Goal: Navigation & Orientation: Find specific page/section

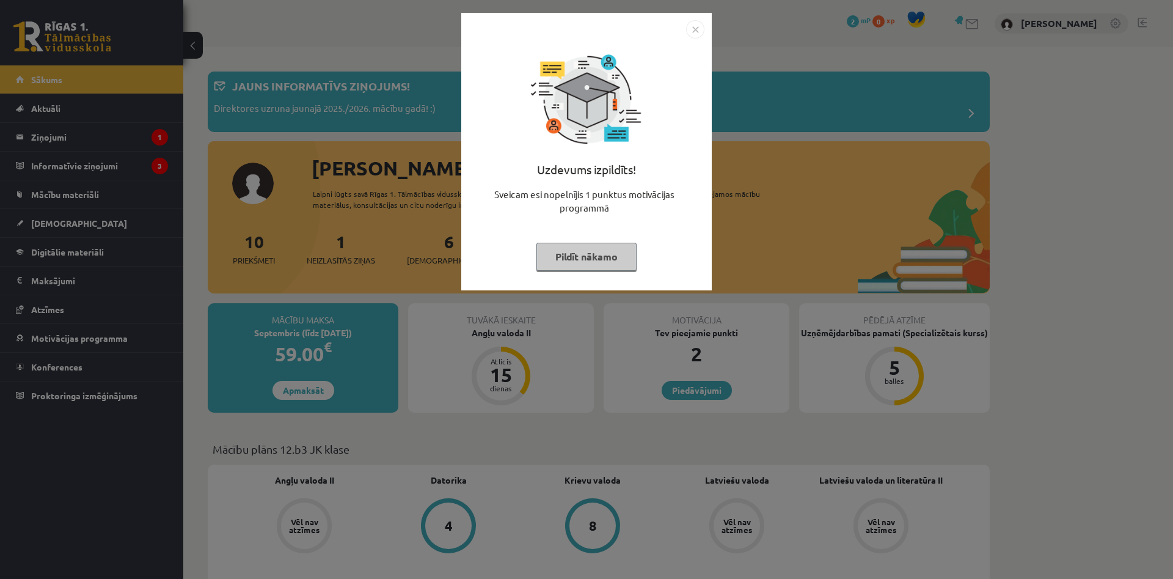
drag, startPoint x: 599, startPoint y: 258, endPoint x: 495, endPoint y: 222, distance: 110.5
click at [599, 258] on button "Pildīt nākamo" at bounding box center [586, 257] width 100 height 28
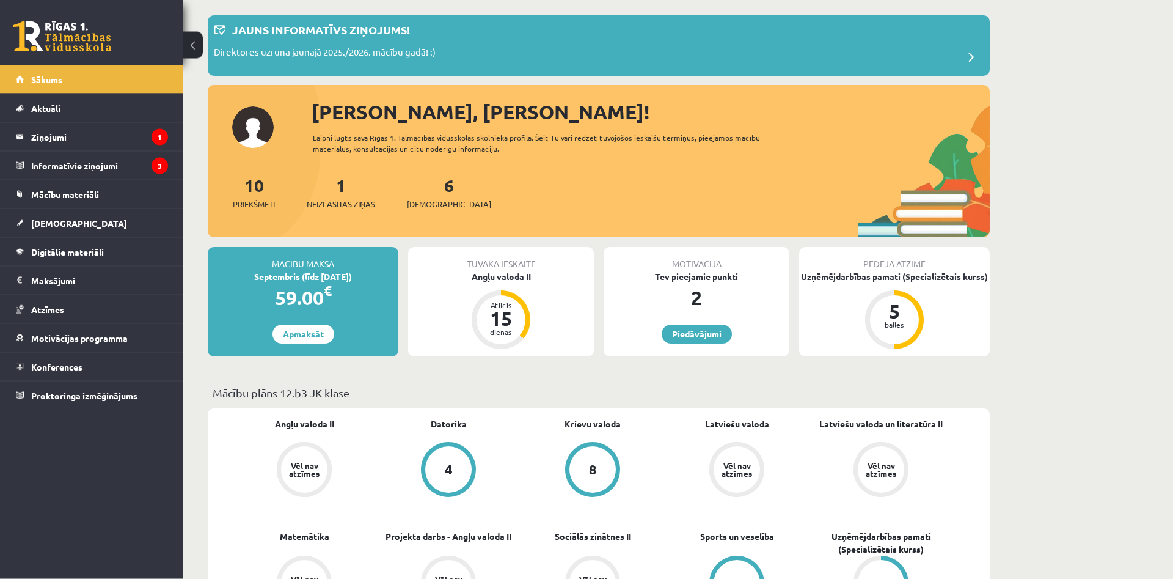
scroll to position [62, 0]
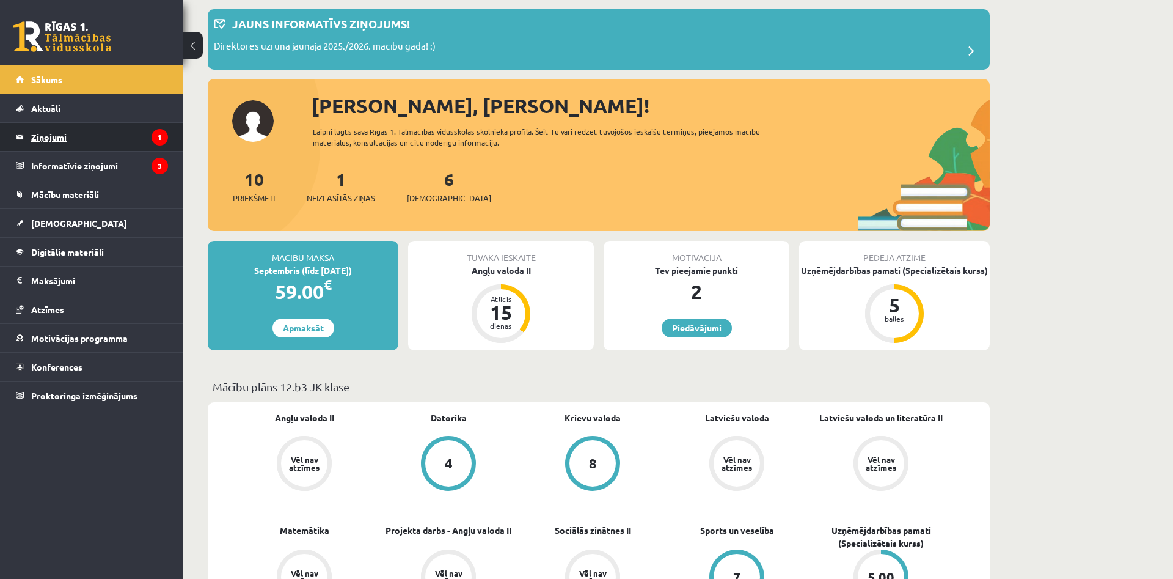
click at [111, 134] on legend "Ziņojumi 1" at bounding box center [99, 137] width 137 height 28
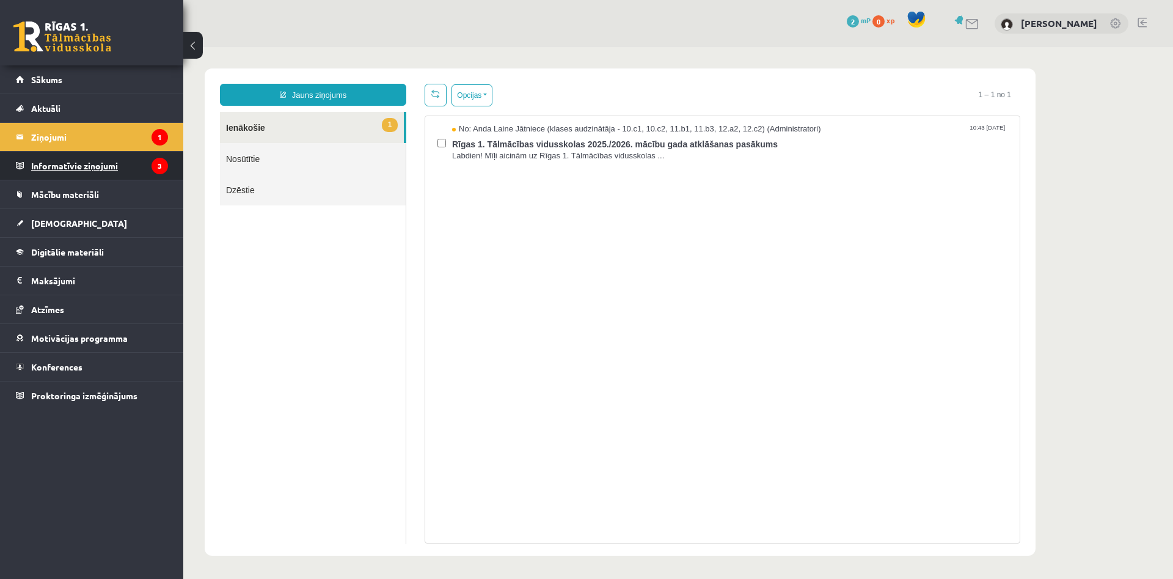
click at [127, 157] on legend "Informatīvie ziņojumi 3" at bounding box center [99, 166] width 137 height 28
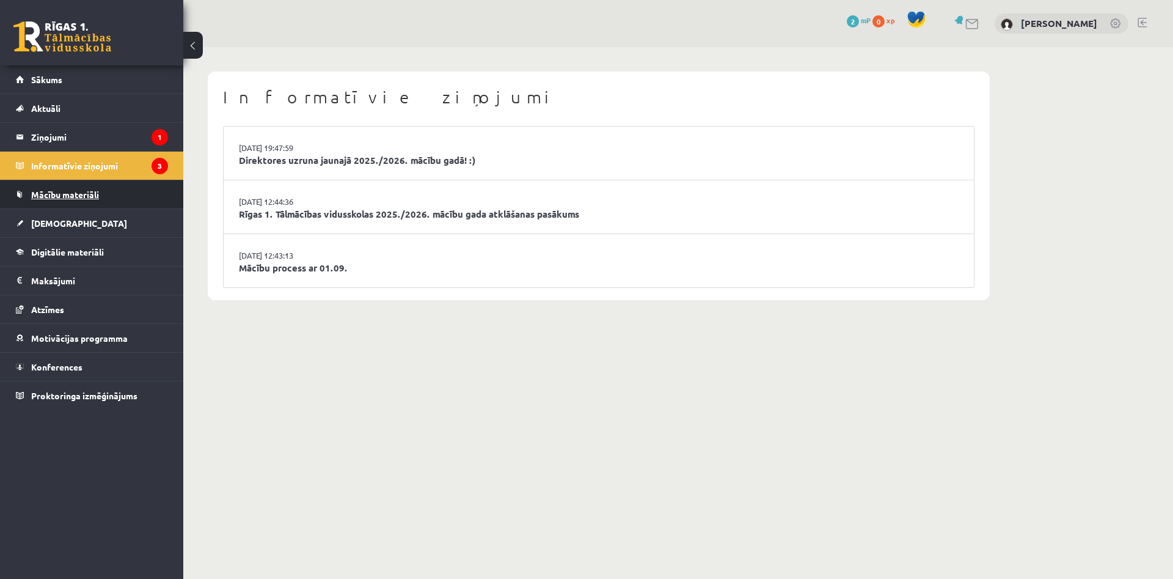
click at [119, 193] on link "Mācību materiāli" at bounding box center [92, 194] width 152 height 28
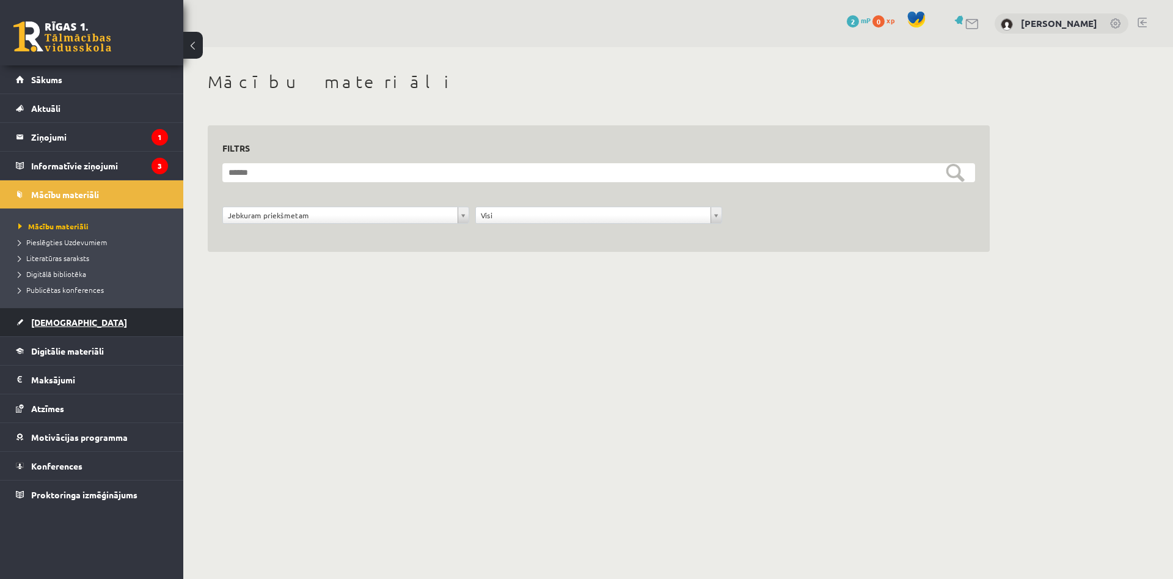
click at [76, 317] on link "[DEMOGRAPHIC_DATA]" at bounding box center [92, 322] width 152 height 28
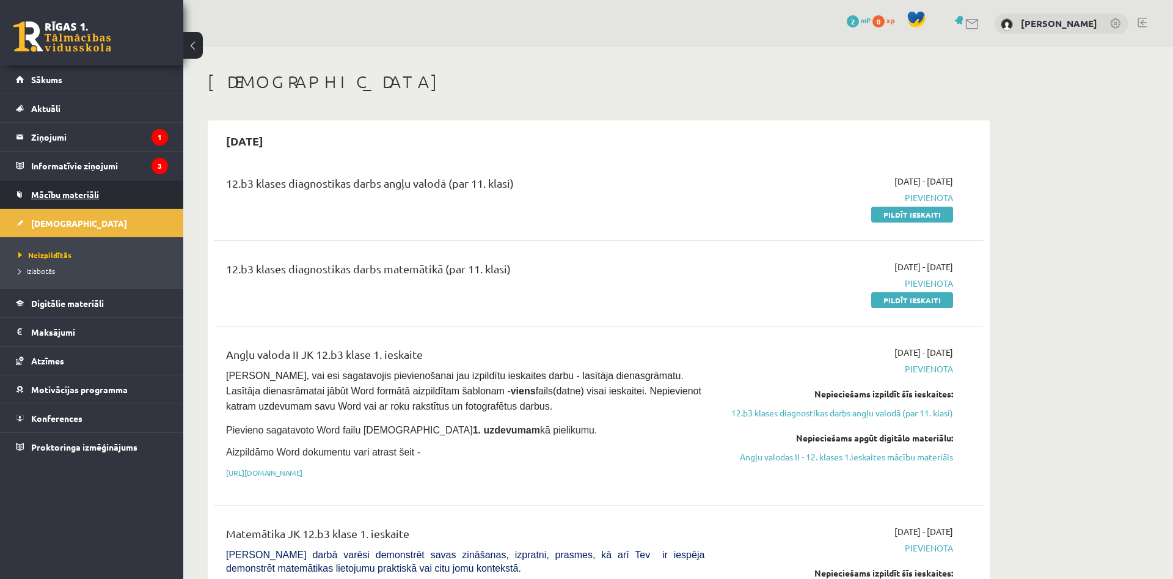
click at [116, 194] on link "Mācību materiāli" at bounding box center [92, 194] width 152 height 28
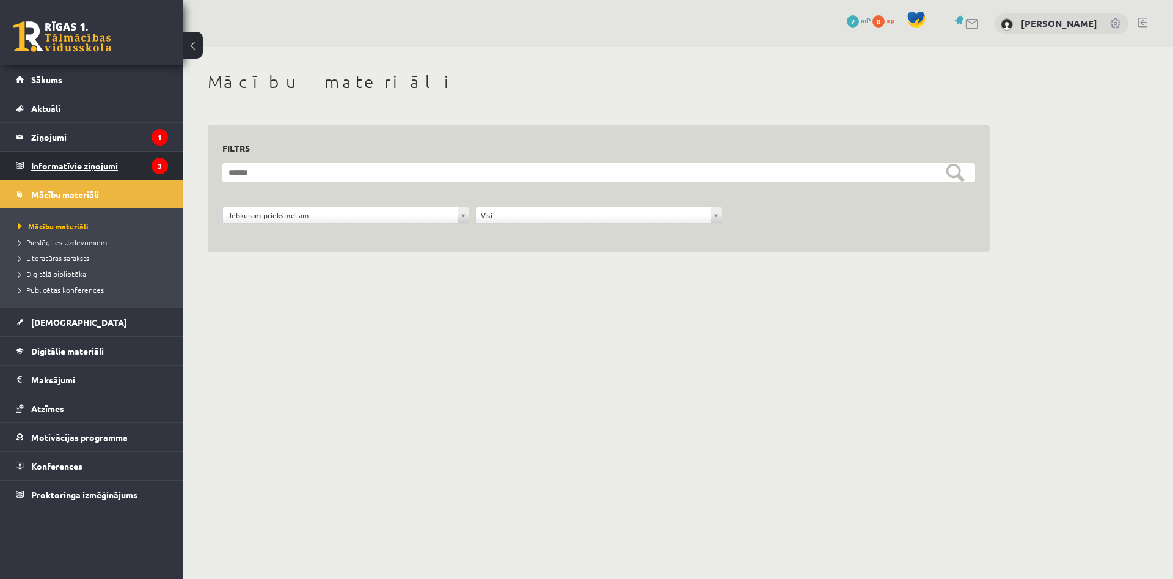
click at [120, 170] on legend "Informatīvie ziņojumi 3" at bounding box center [99, 166] width 137 height 28
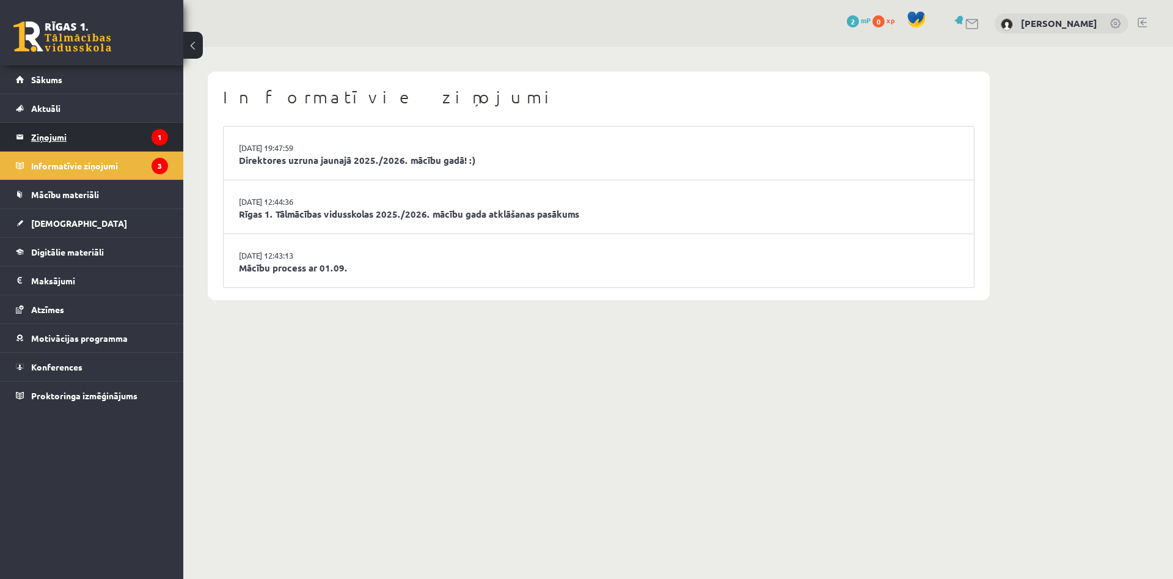
click at [119, 144] on legend "Ziņojumi 1" at bounding box center [99, 137] width 137 height 28
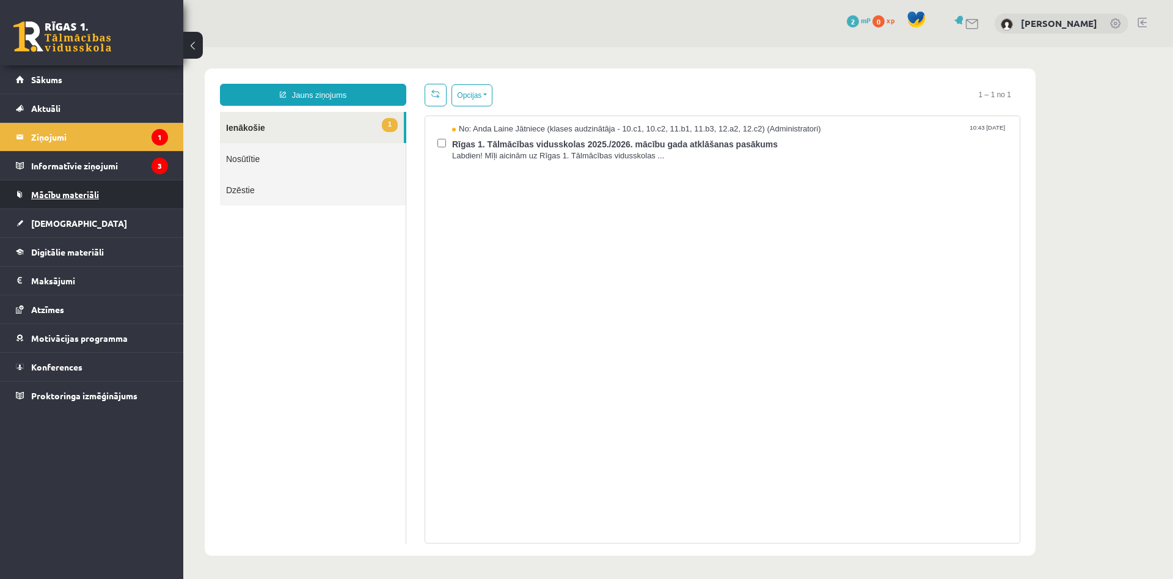
click at [96, 188] on link "Mācību materiāli" at bounding box center [92, 194] width 152 height 28
